Goal: Task Accomplishment & Management: Use online tool/utility

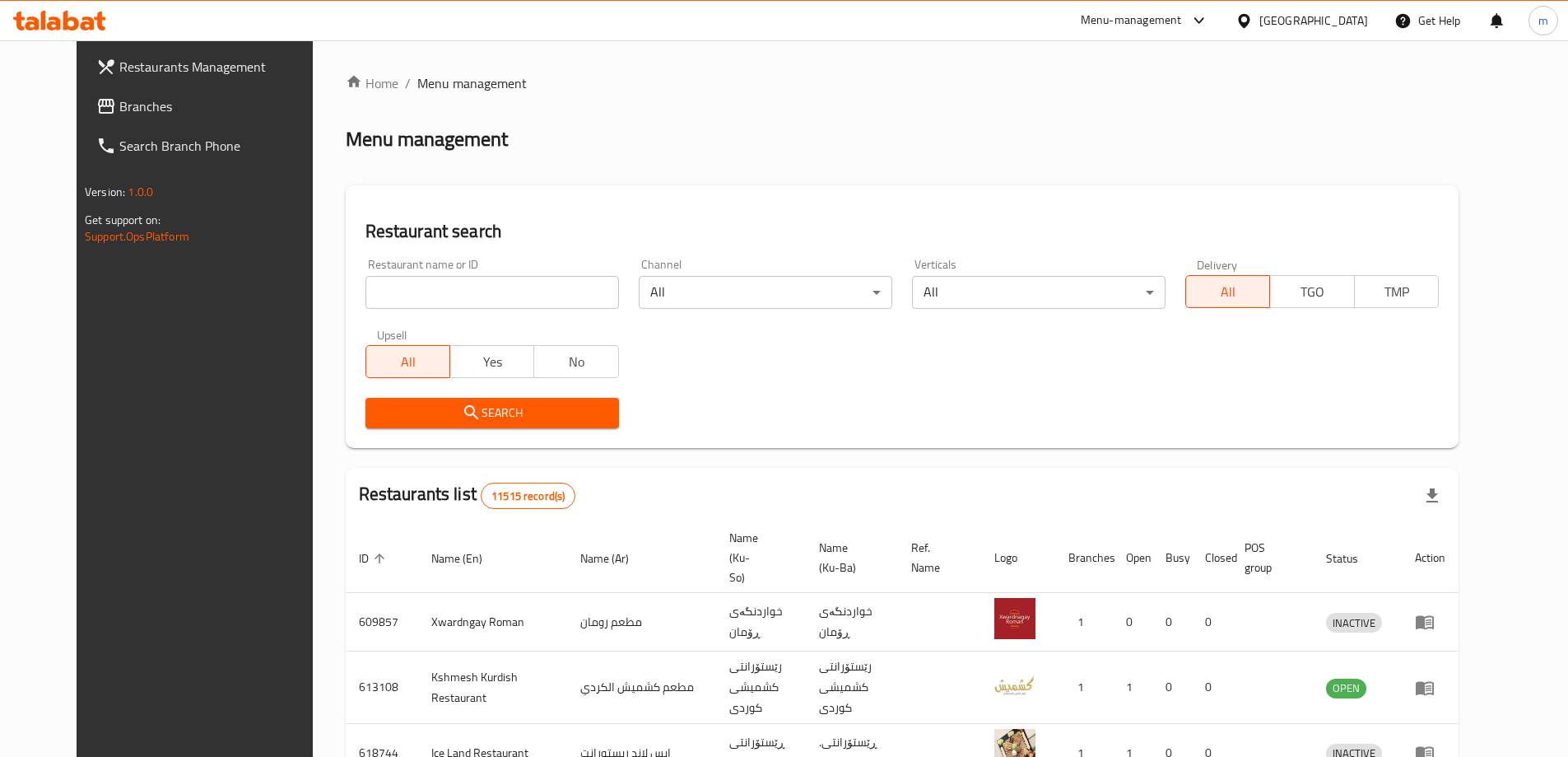
click at [119, 102] on span "Branches" at bounding box center [221, 106] width 206 height 20
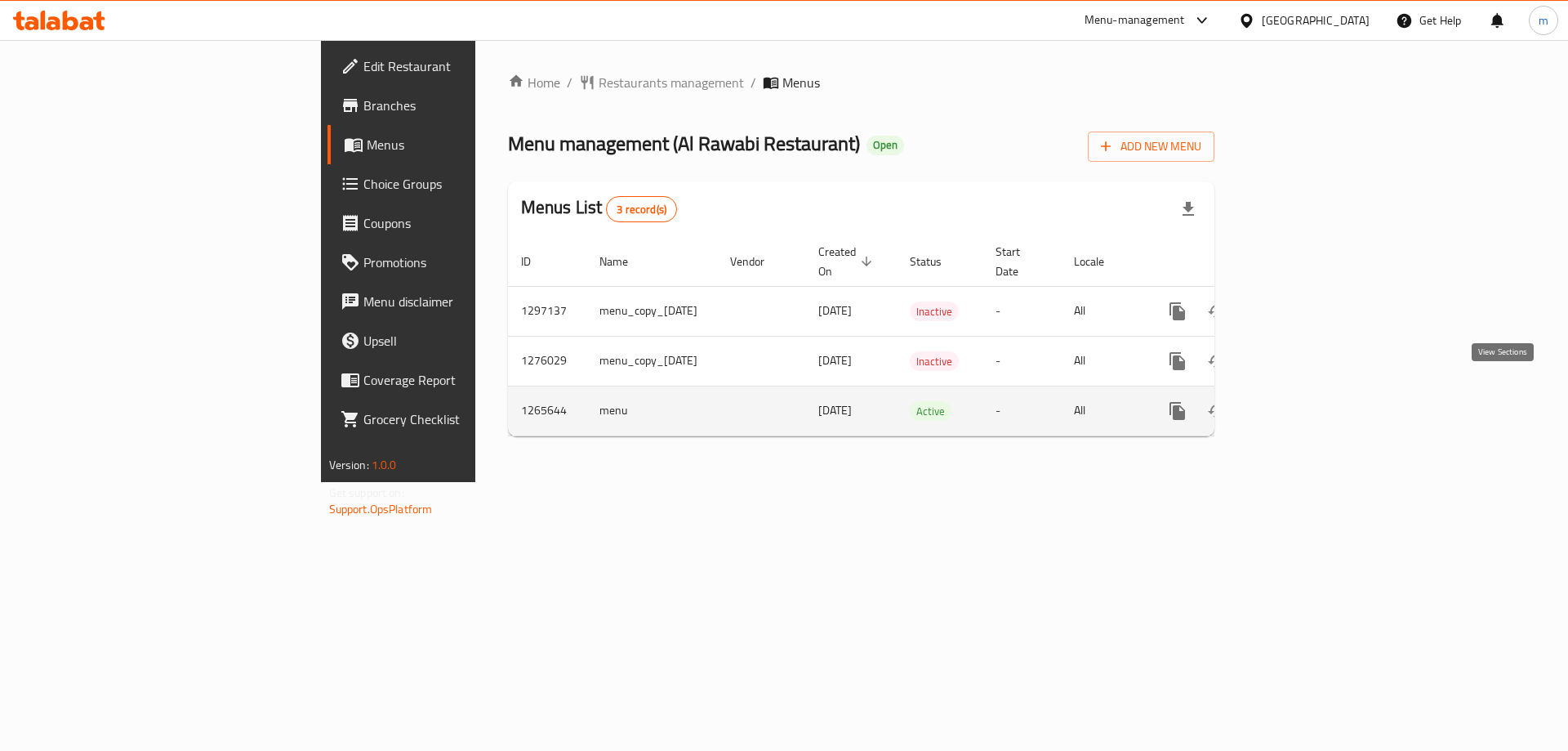
click at [1305, 401] on icon "enhanced table" at bounding box center [1295, 411] width 20 height 20
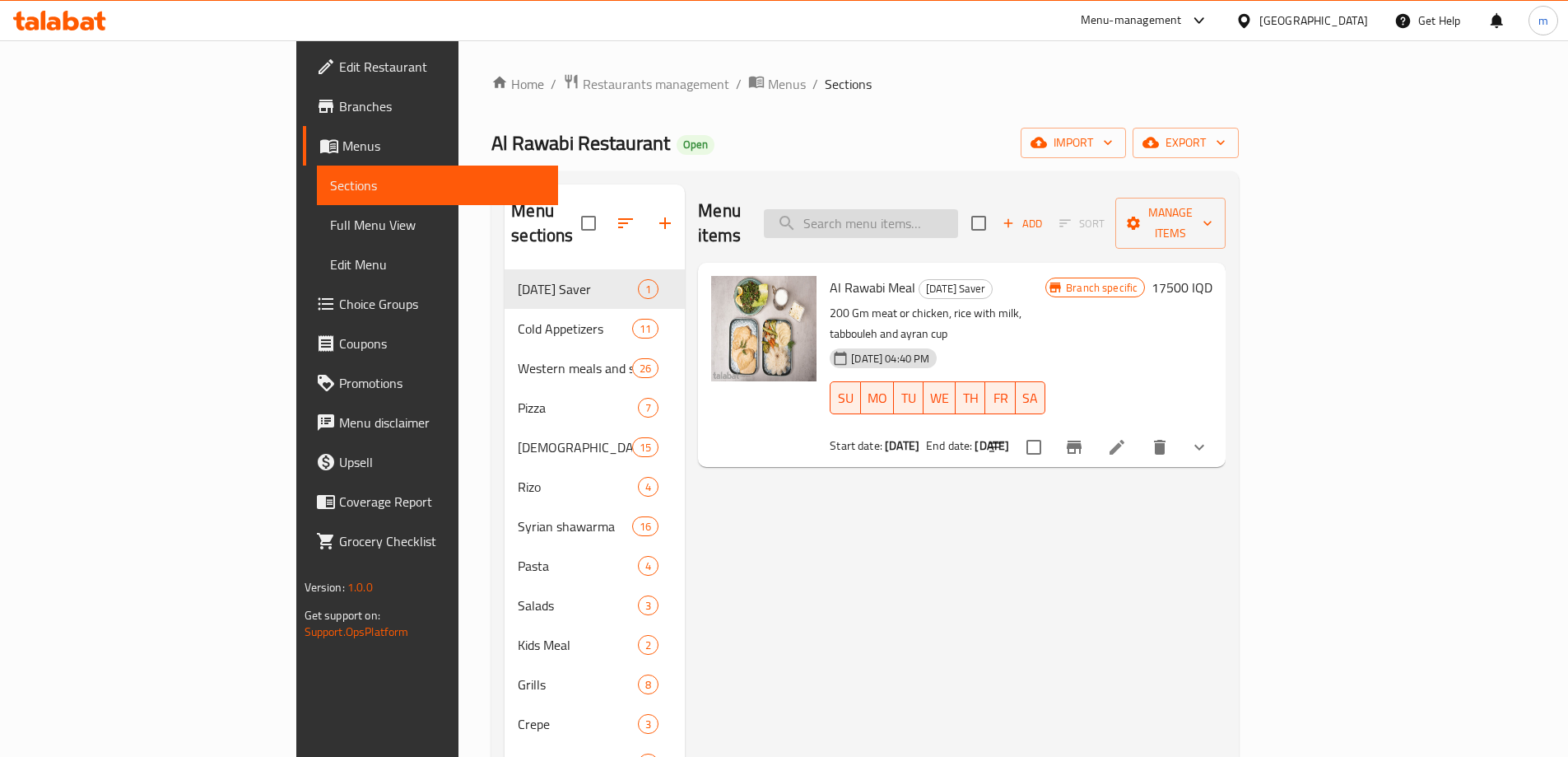
click at [958, 210] on input "search" at bounding box center [861, 224] width 195 height 29
click at [330, 222] on span "Full Menu View" at bounding box center [437, 225] width 214 height 20
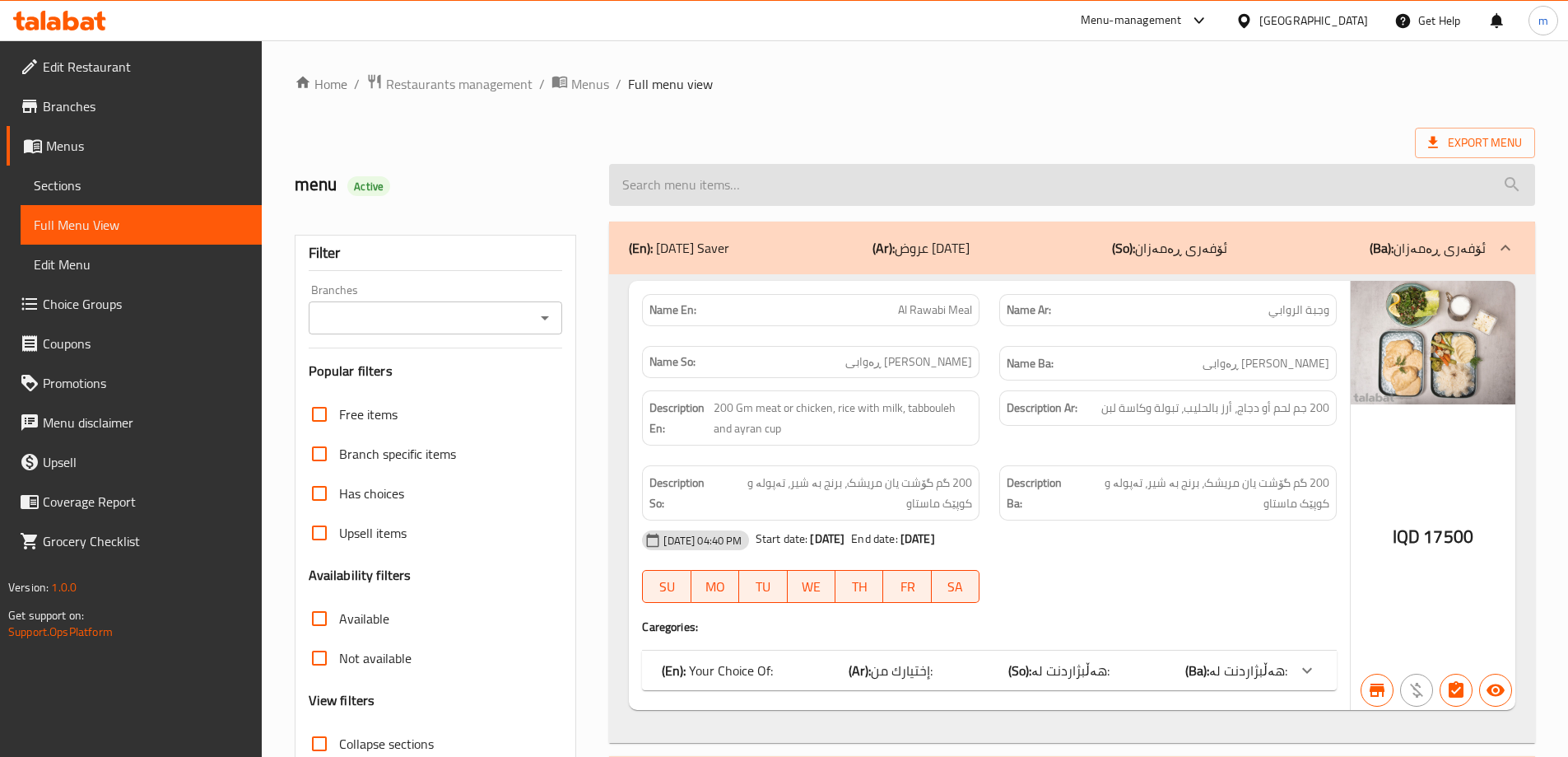
click at [850, 165] on input "search" at bounding box center [1072, 185] width 927 height 42
paste input "Meat Shawarma Sandwich"
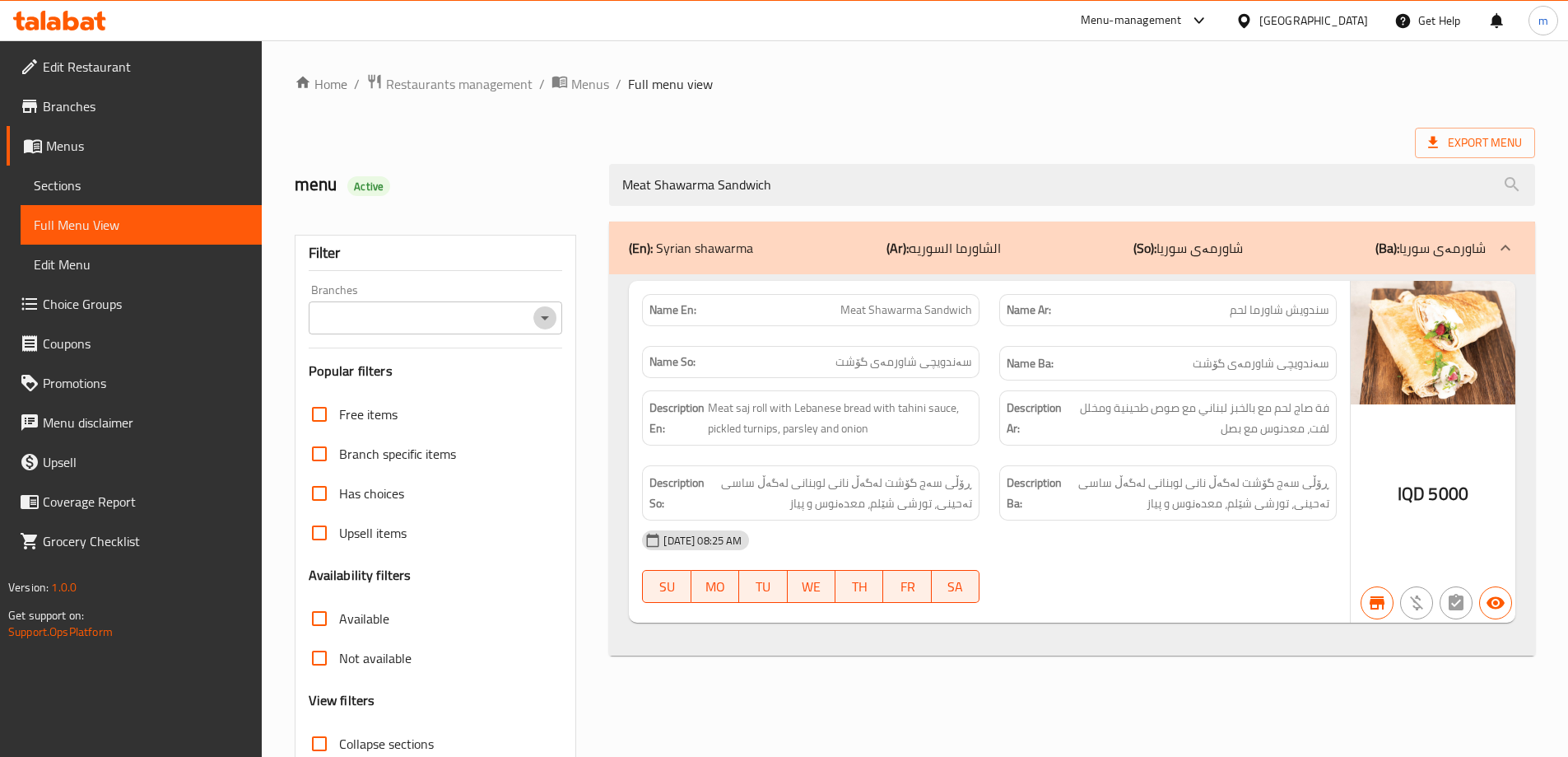
click at [542, 320] on icon "Open" at bounding box center [545, 318] width 20 height 20
type input "Meat Shawarma Sandwich"
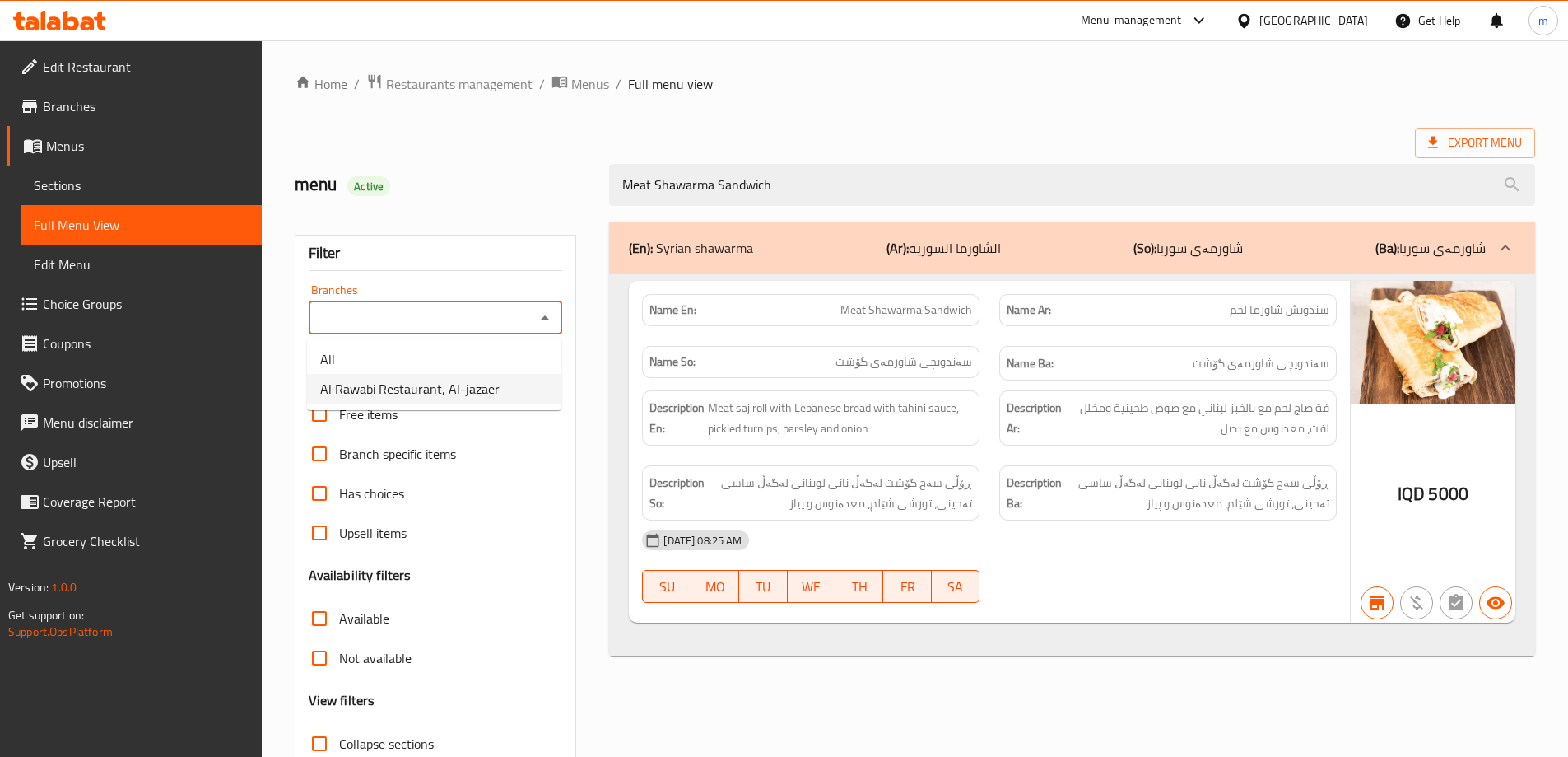
click at [387, 384] on span "Al Rawabi Restaurant, Al-jazaer" at bounding box center [410, 388] width 180 height 20
type input "Al Rawabi Restaurant, Al-jazaer"
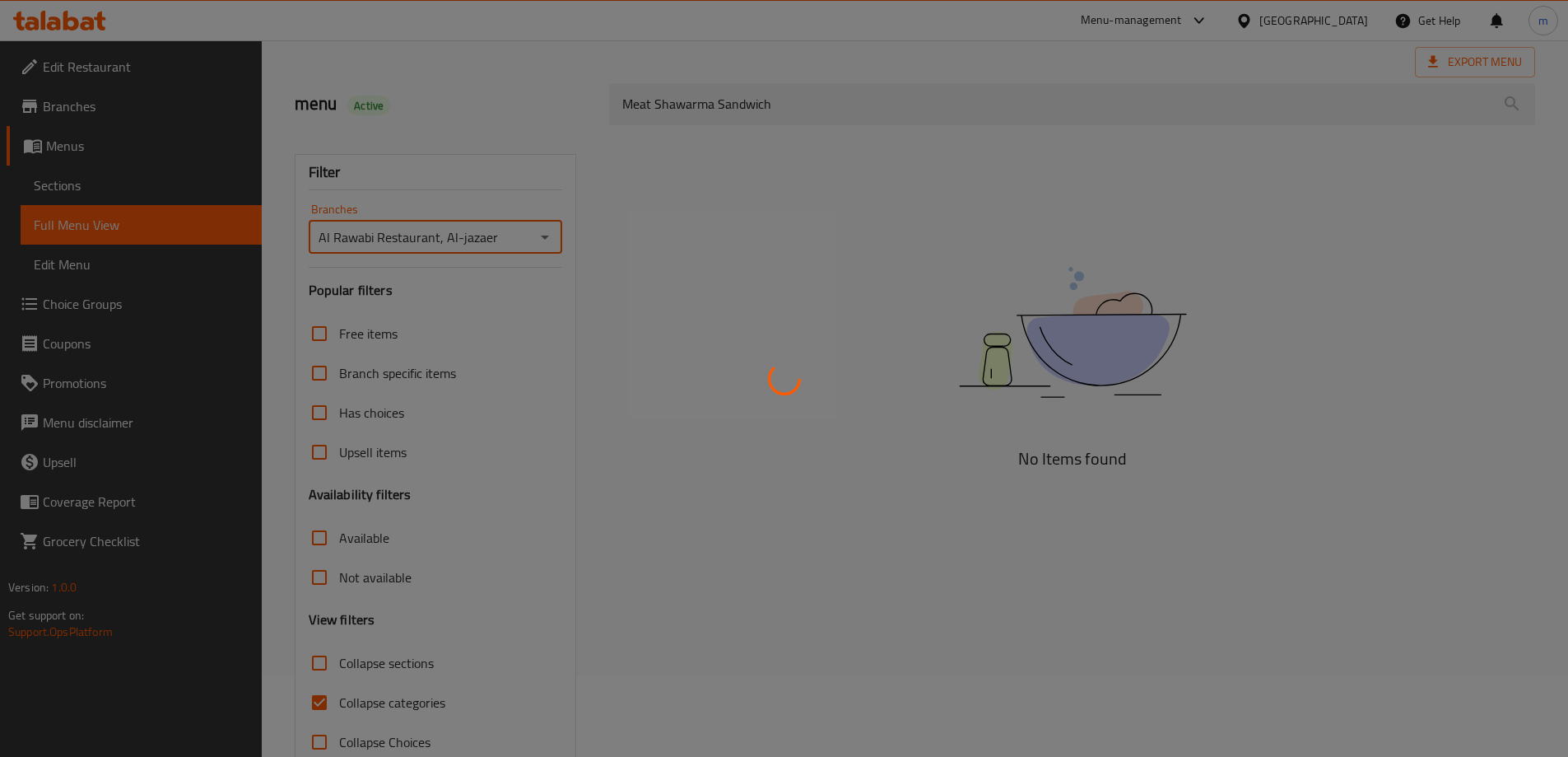
scroll to position [119, 0]
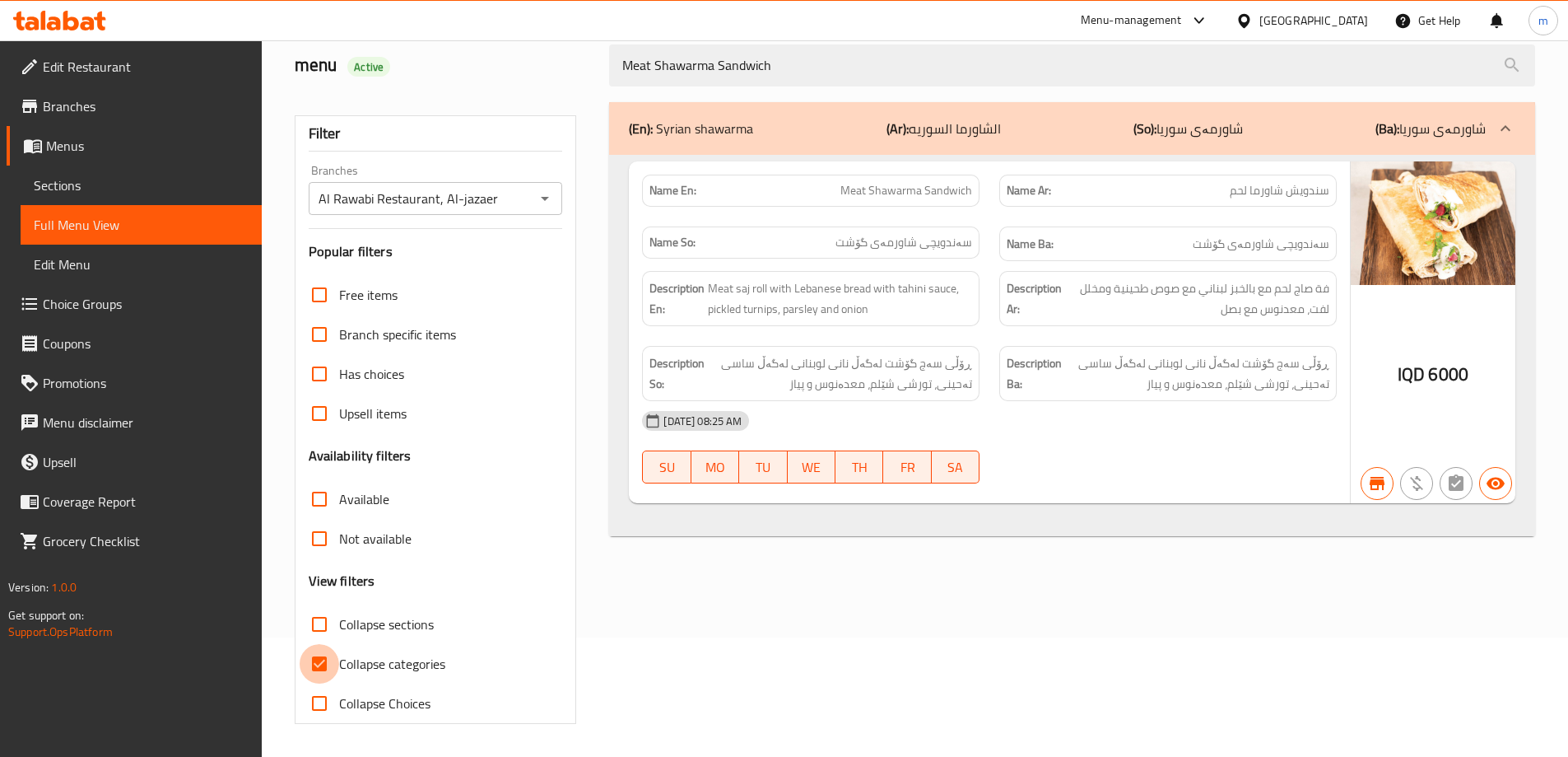
click at [339, 660] on input "Collapse categories" at bounding box center [320, 664] width 40 height 40
checkbox input "false"
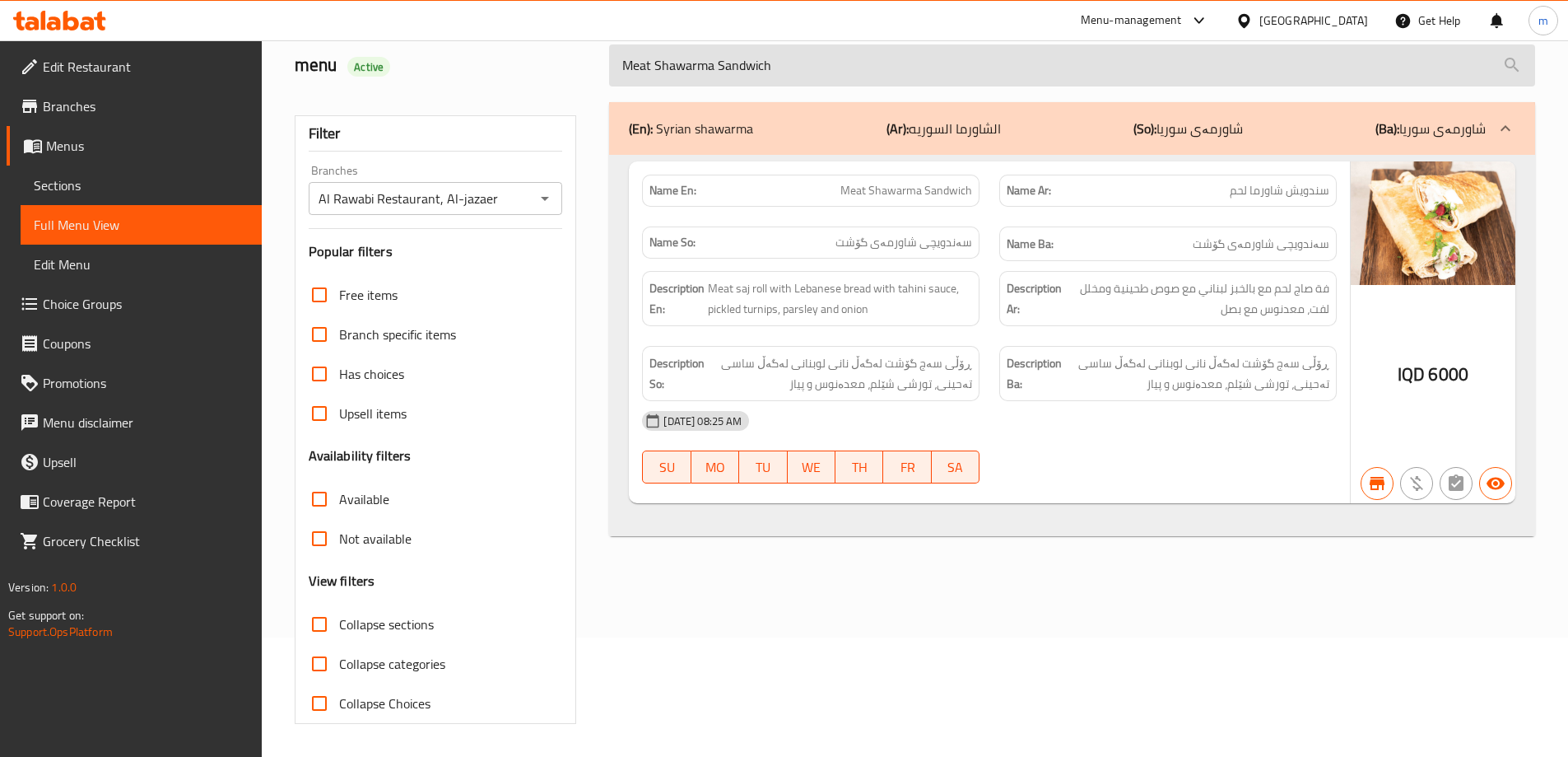
click at [771, 82] on input "Meat Shawarma Sandwich" at bounding box center [1072, 66] width 927 height 42
click at [769, 76] on input "Meat Shawarma Sandwich" at bounding box center [1072, 66] width 927 height 42
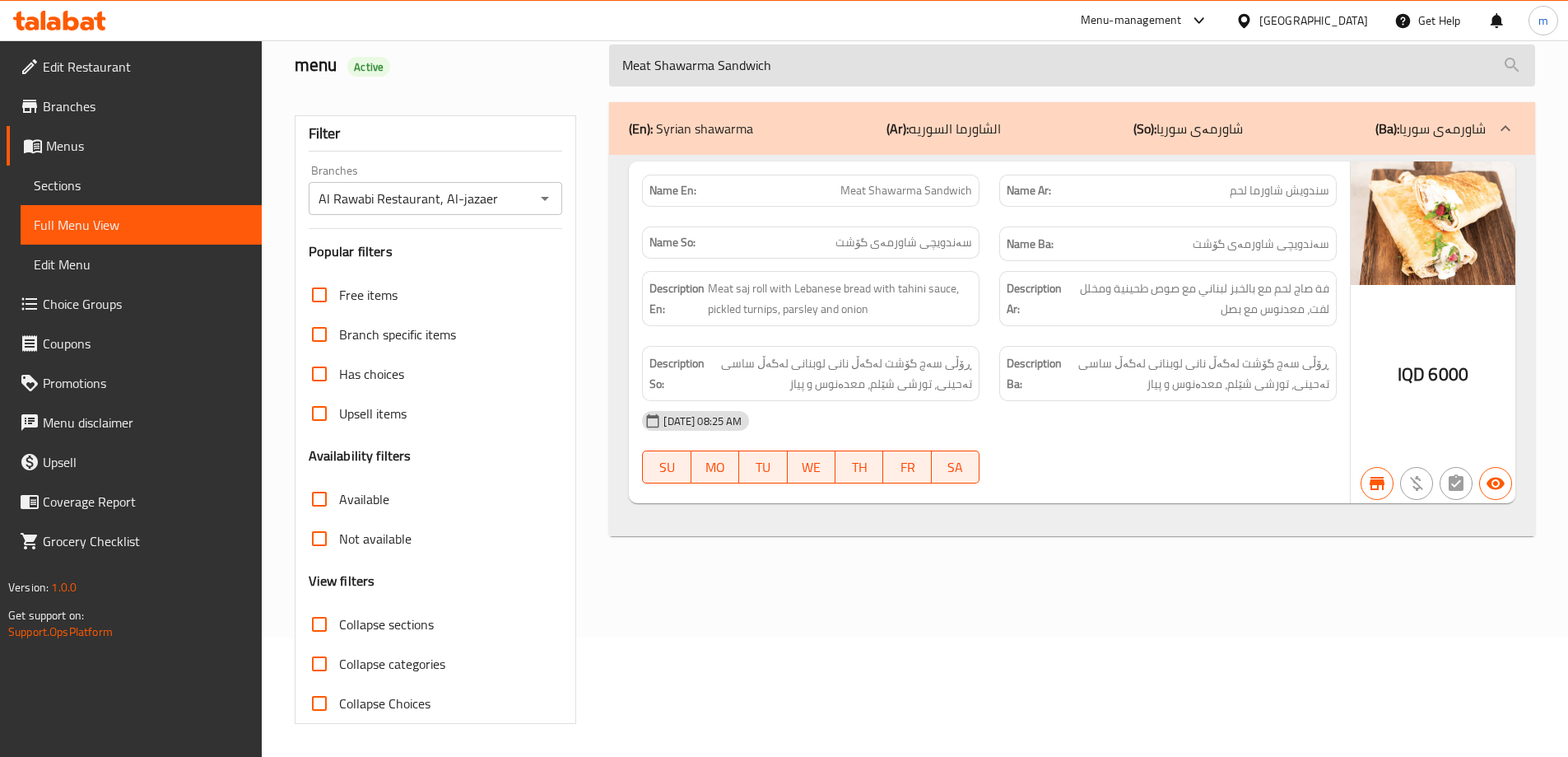
paste input "Chicken"
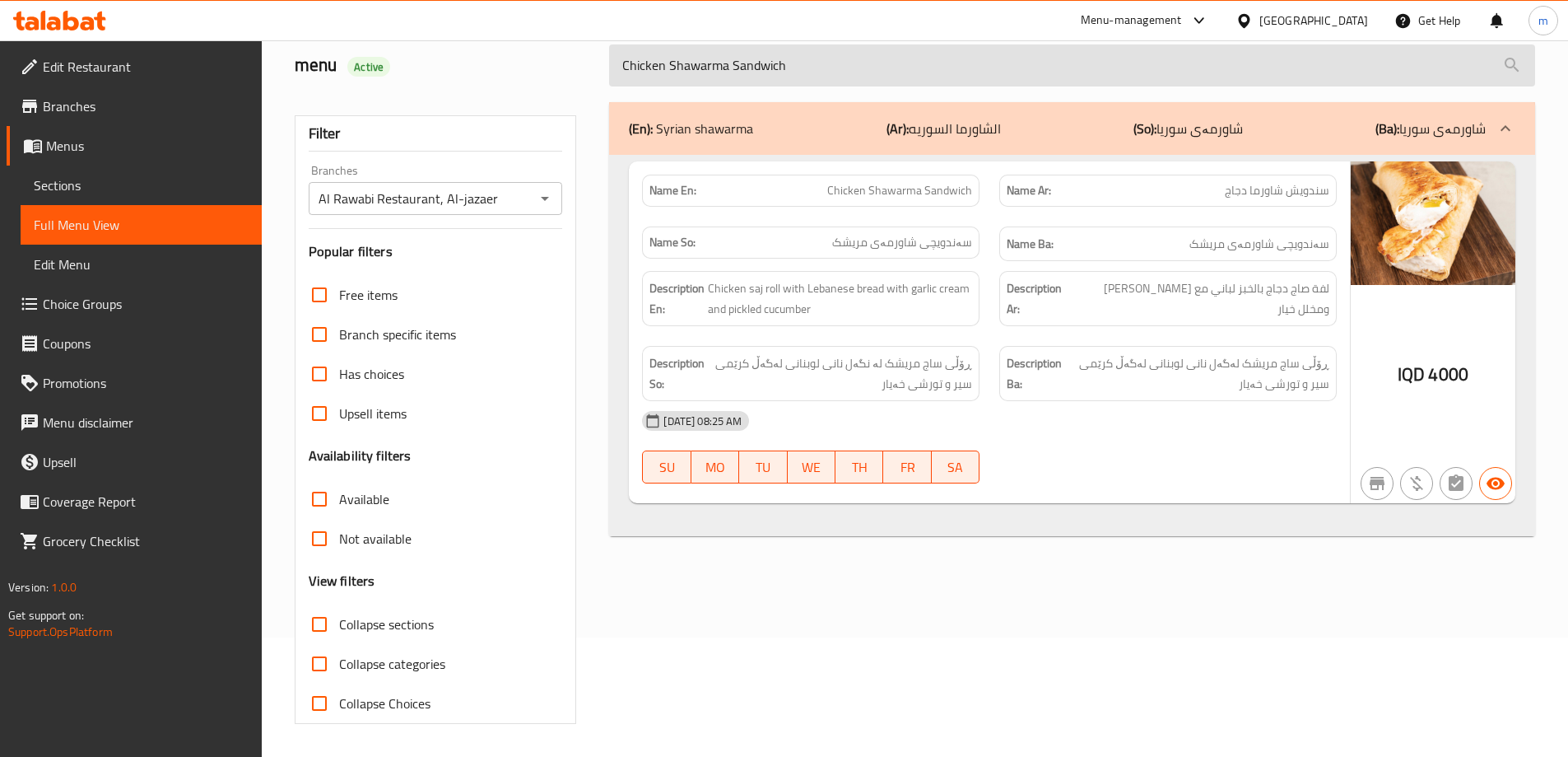
click at [766, 72] on input "Chicken Shawarma Sandwich" at bounding box center [1072, 66] width 927 height 42
paste input "search"
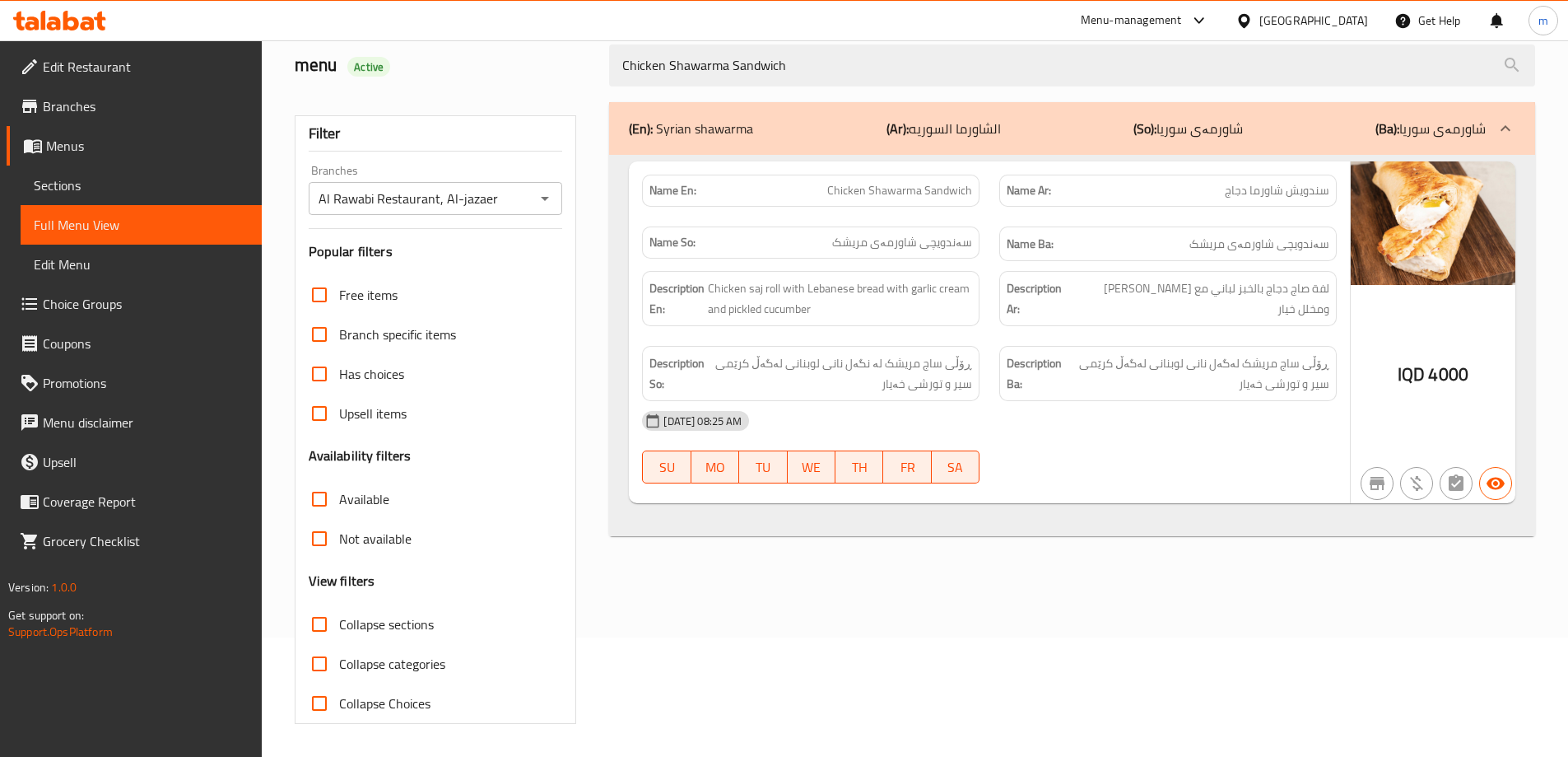
click at [549, 191] on icon "Open" at bounding box center [545, 199] width 20 height 20
type input "Chicken Shawarma Sandwich"
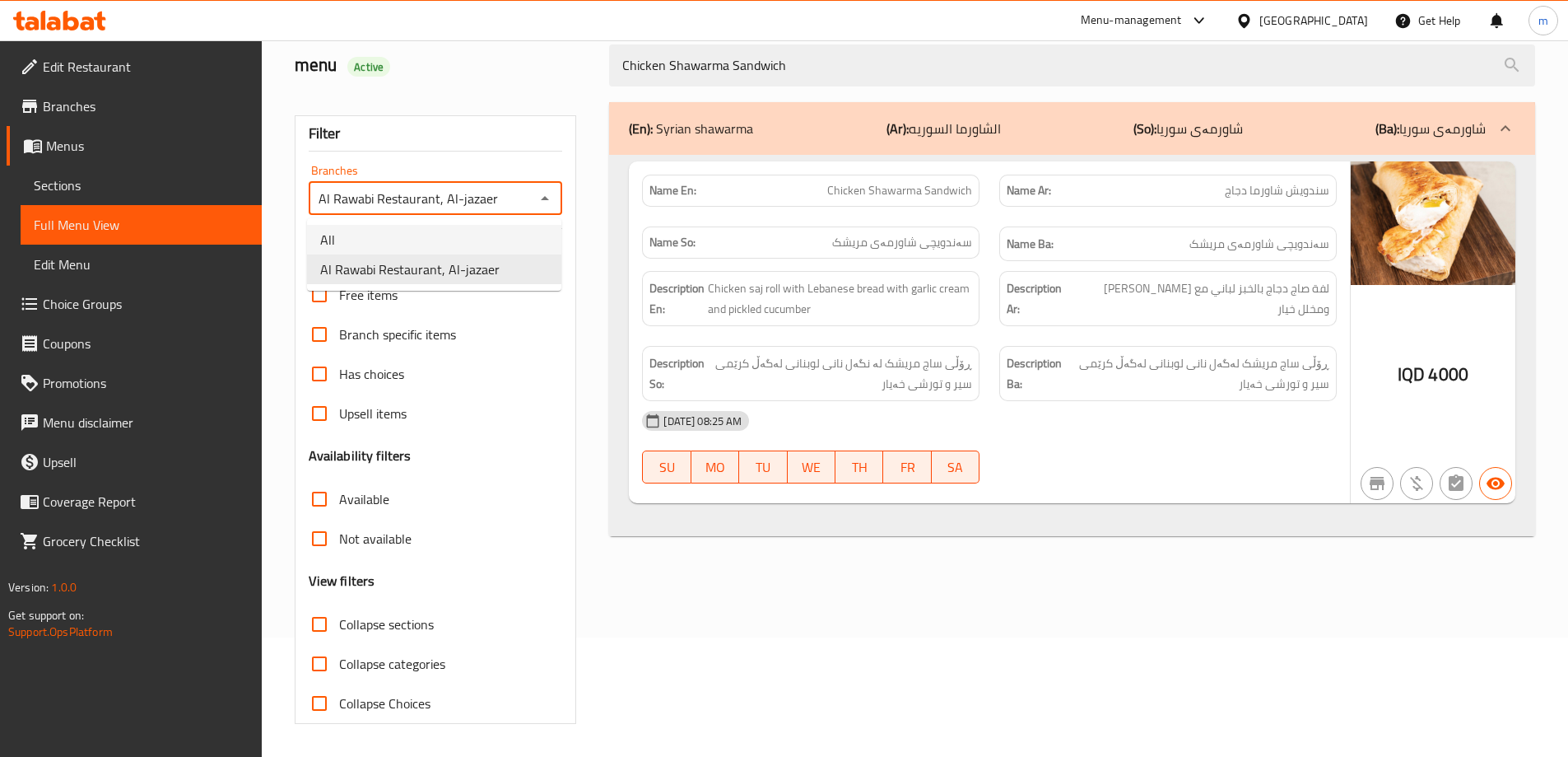
click at [484, 232] on li "All" at bounding box center [434, 239] width 254 height 30
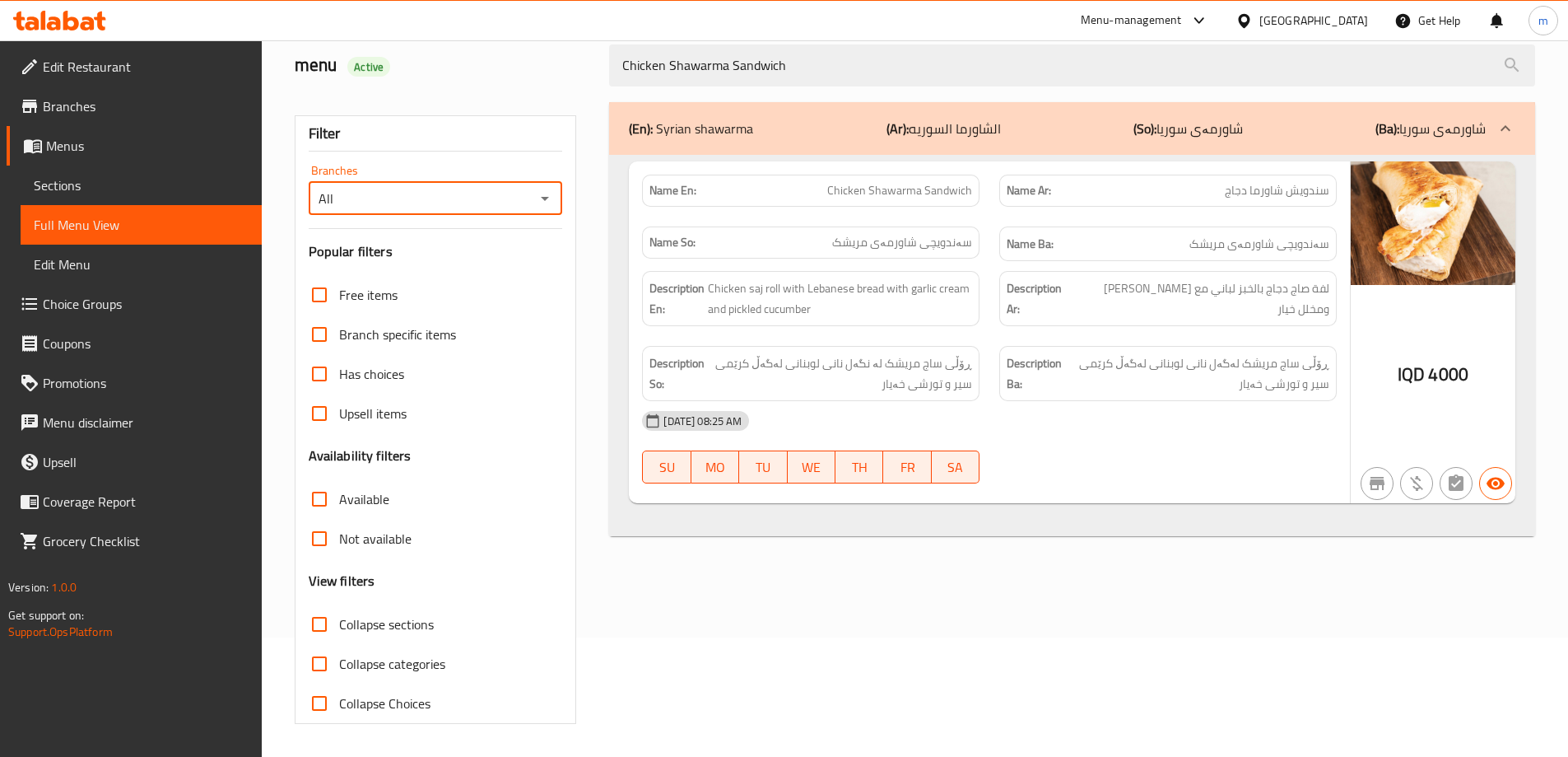
click at [542, 195] on icon "Open" at bounding box center [545, 199] width 20 height 20
click at [437, 262] on span "Al Rawabi Restaurant, Al-jazaer" at bounding box center [410, 269] width 180 height 20
type input "Al Rawabi Restaurant, Al-jazaer"
click at [884, 591] on div "(En): Syrian shawarma (Ar): الشاورما السوريه (So): شاورمەی سوریا (Ba): شاورمەی …" at bounding box center [1072, 413] width 946 height 642
